Goal: Find specific page/section: Find specific page/section

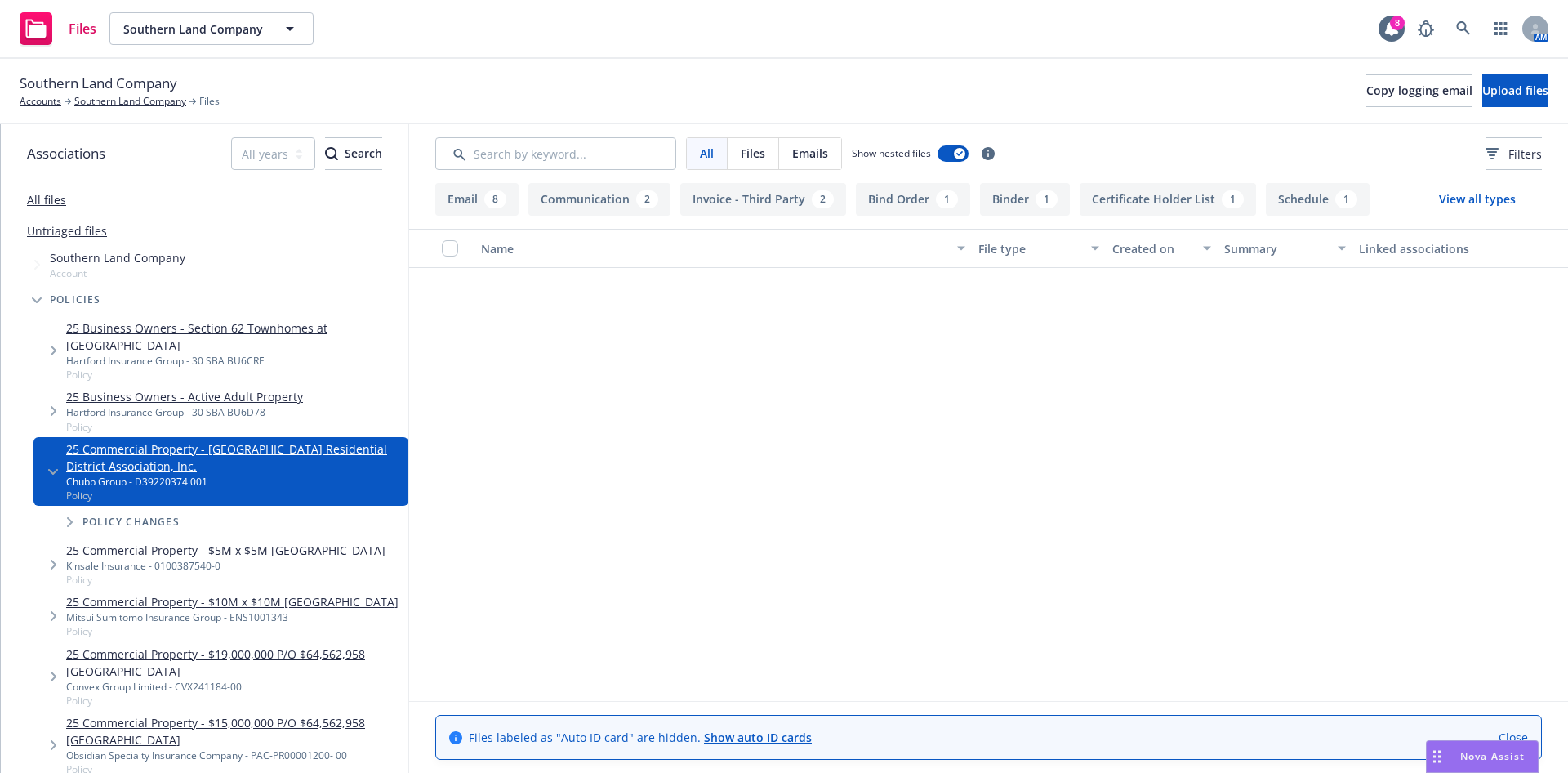
scroll to position [589, 0]
